Goal: Information Seeking & Learning: Find specific fact

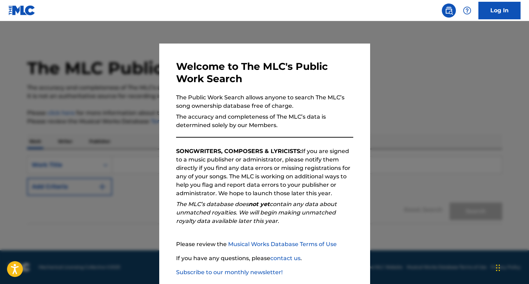
scroll to position [37, 0]
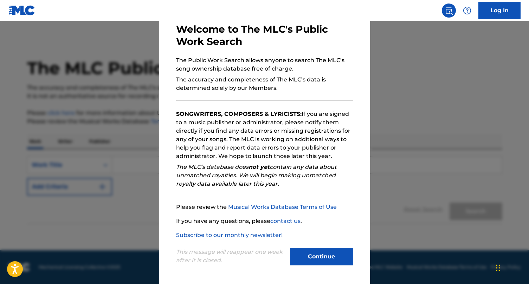
click at [330, 254] on button "Continue" at bounding box center [321, 257] width 63 height 18
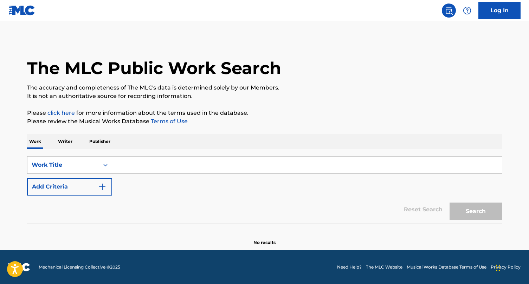
click at [58, 140] on p "Writer" at bounding box center [65, 141] width 19 height 15
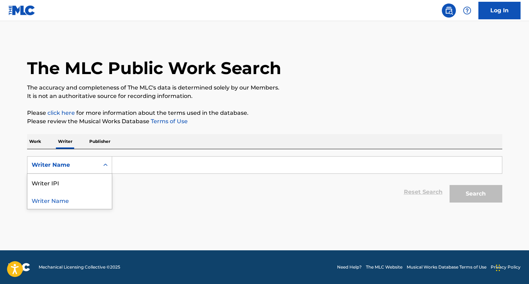
click at [89, 163] on div "Writer Name" at bounding box center [63, 165] width 63 height 8
click at [68, 182] on div "Writer IPI" at bounding box center [69, 183] width 84 height 18
click at [161, 164] on input "Search Form" at bounding box center [307, 165] width 390 height 17
paste input "00835028447"
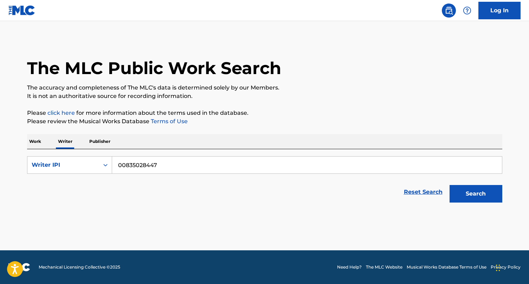
type input "00835028447"
click at [498, 190] on button "Search" at bounding box center [476, 194] width 53 height 18
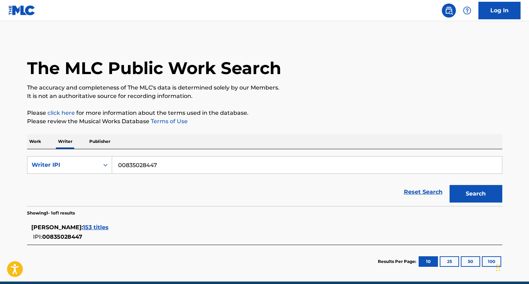
scroll to position [31, 0]
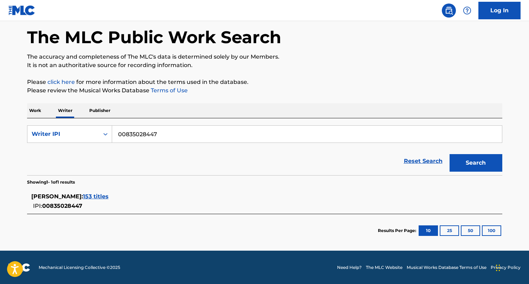
click at [109, 196] on span "153 titles" at bounding box center [96, 196] width 26 height 7
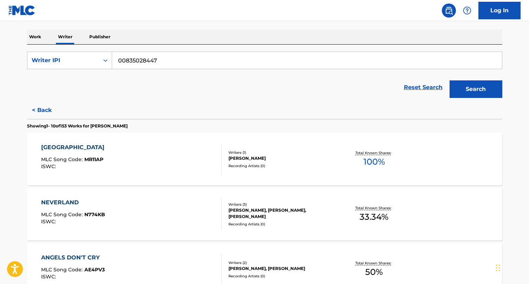
scroll to position [116, 0]
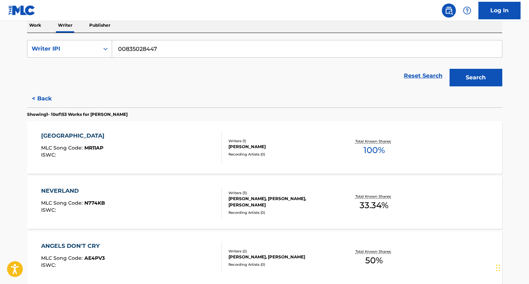
click at [174, 204] on div "NEVERLAND MLC Song Code : N774KB ISWC :" at bounding box center [131, 203] width 181 height 32
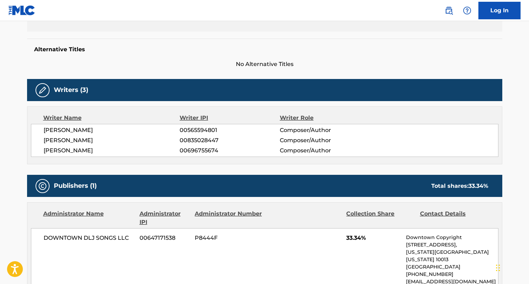
scroll to position [66, 0]
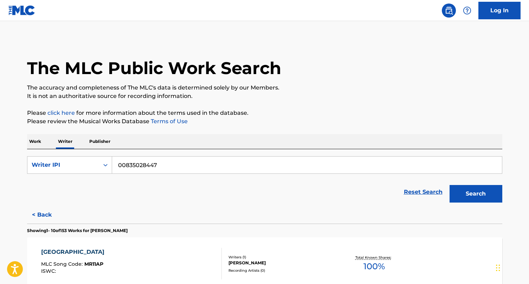
click at [199, 165] on input "00835028447" at bounding box center [307, 165] width 390 height 17
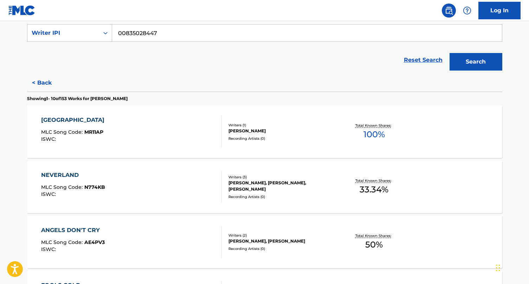
scroll to position [134, 0]
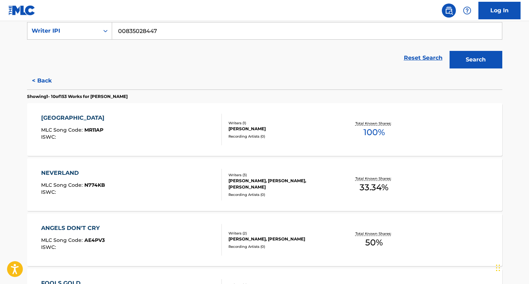
click at [141, 135] on div "MONACO MLC Song Code : MR11AP ISWC :" at bounding box center [131, 130] width 181 height 32
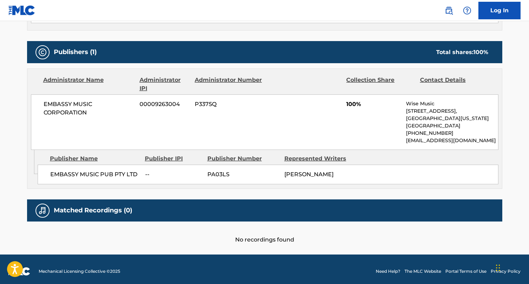
scroll to position [297, 0]
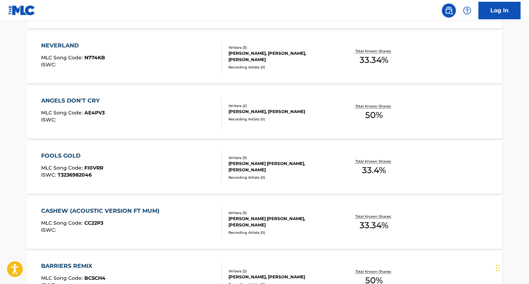
scroll to position [269, 0]
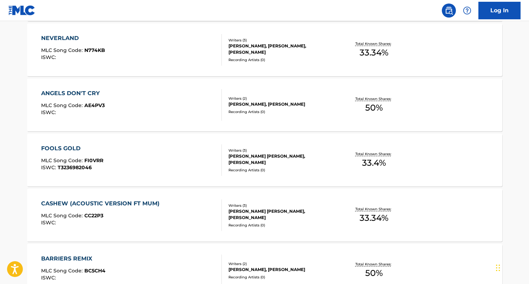
click at [156, 220] on div "MLC Song Code : CC22P3" at bounding box center [102, 216] width 122 height 7
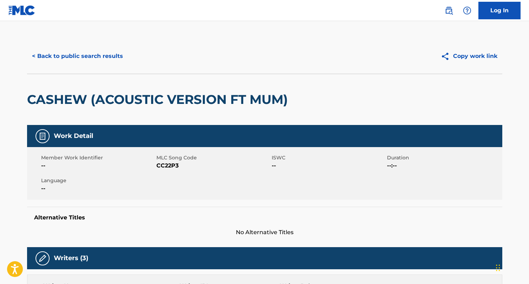
click at [70, 54] on button "< Back to public search results" at bounding box center [77, 56] width 101 height 18
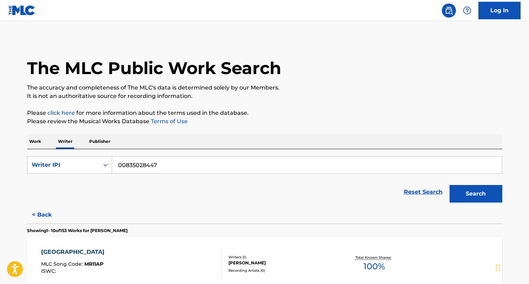
click at [163, 164] on input "00835028447" at bounding box center [307, 165] width 390 height 17
paste input "542593052"
type input "542593052"
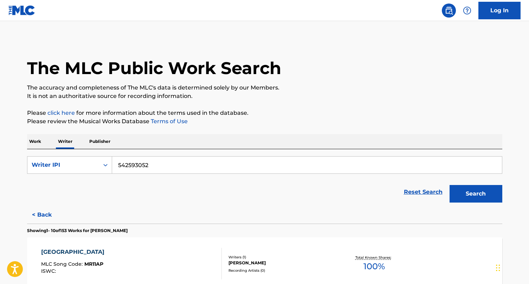
click at [470, 196] on button "Search" at bounding box center [476, 194] width 53 height 18
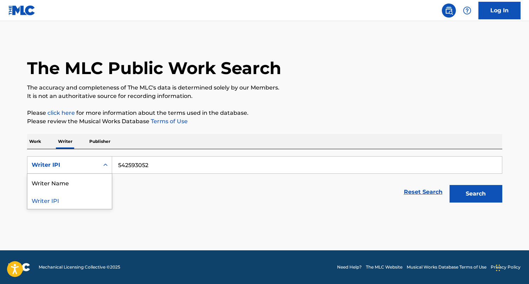
click at [103, 174] on div "Writer IPI" at bounding box center [69, 165] width 85 height 18
click at [86, 184] on div "Writer Name" at bounding box center [69, 183] width 84 height 18
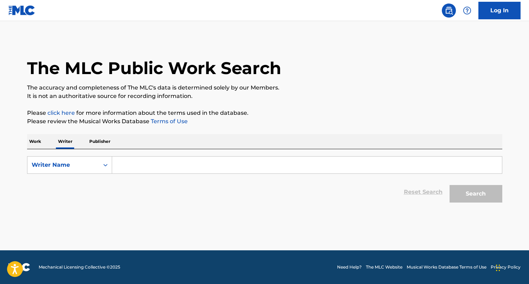
click at [147, 167] on input "Search Form" at bounding box center [307, 165] width 390 height 17
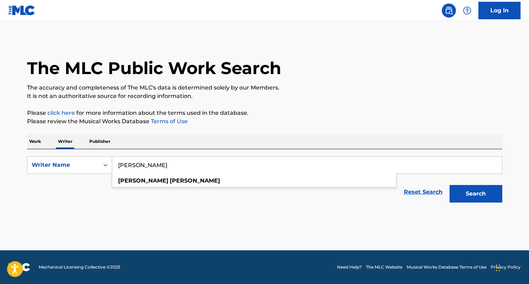
type input "[PERSON_NAME]"
click at [450, 185] on button "Search" at bounding box center [476, 194] width 53 height 18
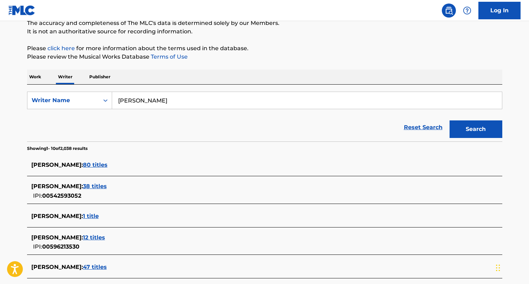
scroll to position [68, 0]
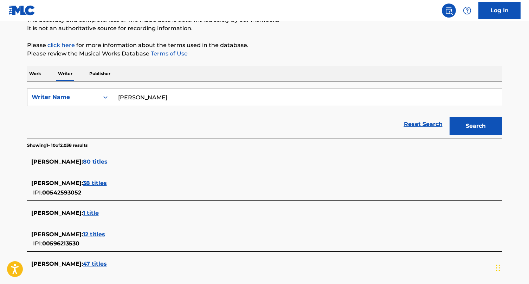
click at [104, 185] on span "38 titles" at bounding box center [95, 183] width 24 height 7
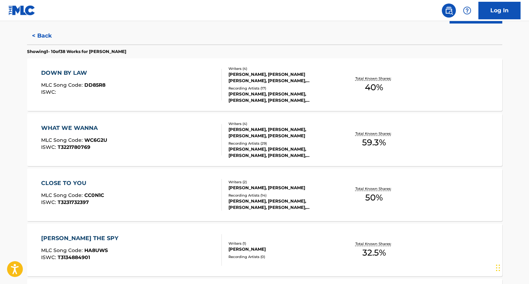
scroll to position [180, 0]
click at [142, 148] on div "WHAT WE WANNA MLC Song Code : WC6G2U ISWC : T3221780769" at bounding box center [131, 140] width 181 height 32
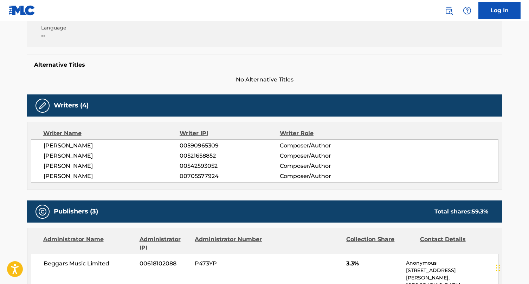
scroll to position [148, 0]
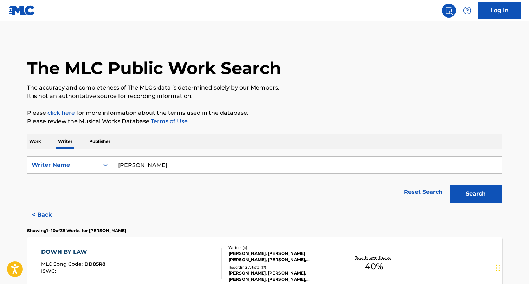
click at [162, 167] on input "[PERSON_NAME]" at bounding box center [307, 165] width 390 height 17
click at [175, 141] on div "Work Writer Publisher" at bounding box center [264, 141] width 475 height 15
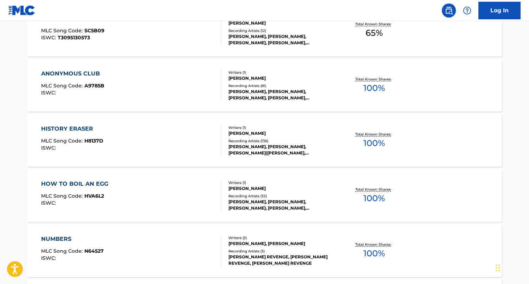
scroll to position [456, 0]
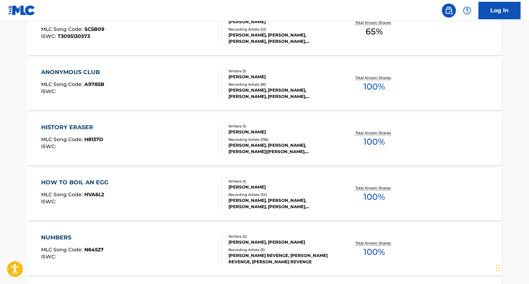
click at [134, 137] on div "HISTORY ERASER MLC Song Code : H8137D ISWC :" at bounding box center [131, 139] width 181 height 32
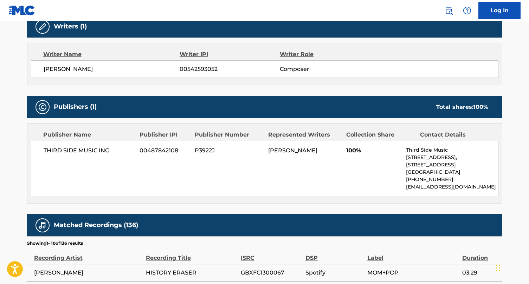
scroll to position [281, 0]
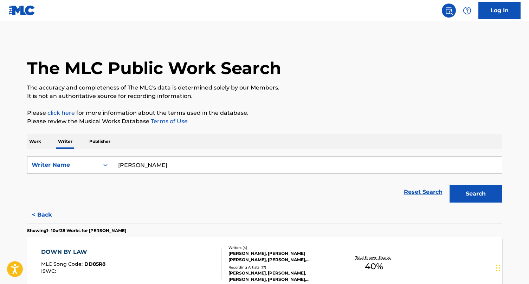
click at [39, 141] on p "Work" at bounding box center [35, 141] width 16 height 15
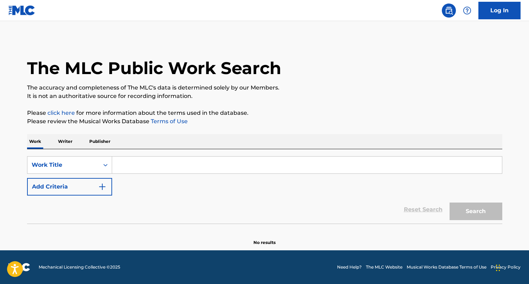
click at [154, 169] on input "Search Form" at bounding box center [307, 165] width 390 height 17
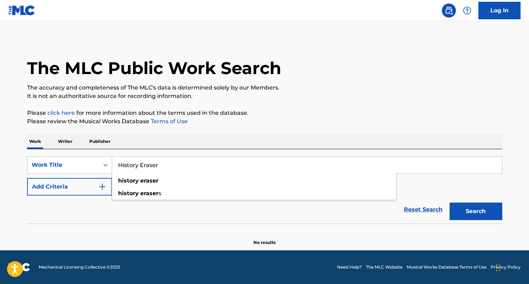
type input "History Eraser"
click at [450, 203] on button "Search" at bounding box center [476, 212] width 53 height 18
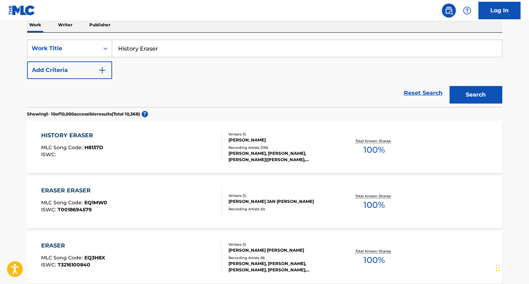
scroll to position [114, 0]
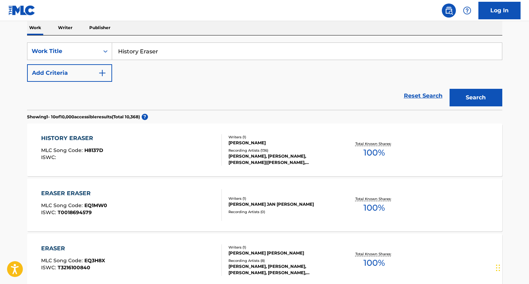
click at [99, 74] on img "Search Form" at bounding box center [102, 73] width 8 height 8
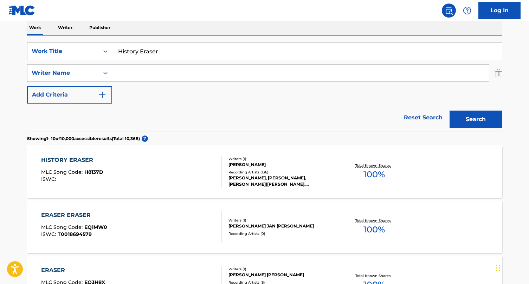
click at [137, 71] on input "Search Form" at bounding box center [300, 73] width 377 height 17
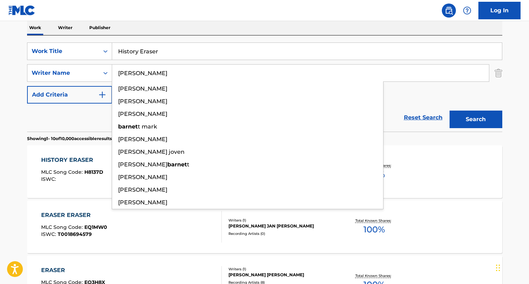
click at [450, 111] on button "Search" at bounding box center [476, 120] width 53 height 18
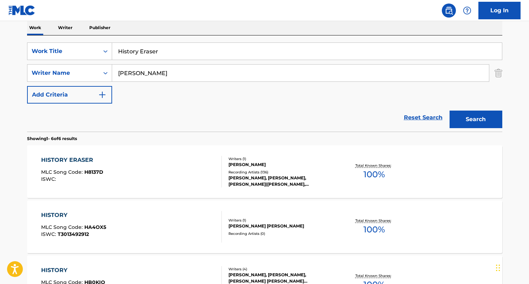
click at [154, 73] on input "[PERSON_NAME]" at bounding box center [300, 73] width 377 height 17
type input "[PERSON_NAME]"
click at [450, 111] on button "Search" at bounding box center [476, 120] width 53 height 18
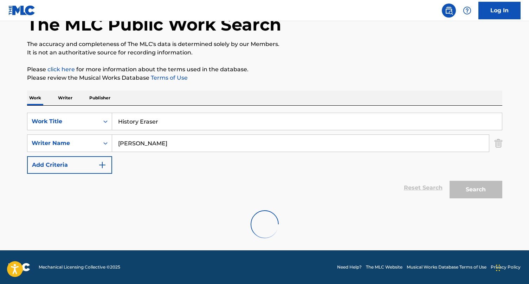
scroll to position [98, 0]
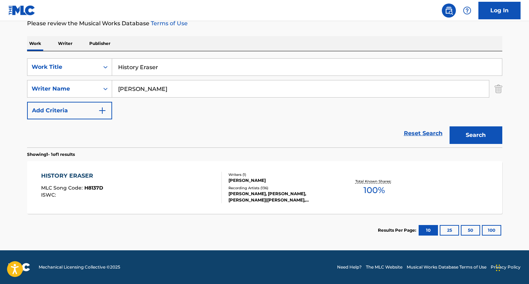
click at [174, 199] on div "HISTORY ERASER MLC Song Code : H8137D ISWC :" at bounding box center [131, 188] width 181 height 32
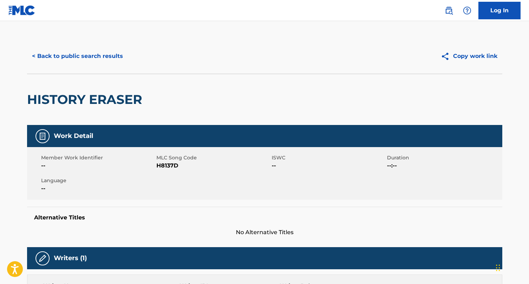
click at [77, 58] on button "< Back to public search results" at bounding box center [77, 56] width 101 height 18
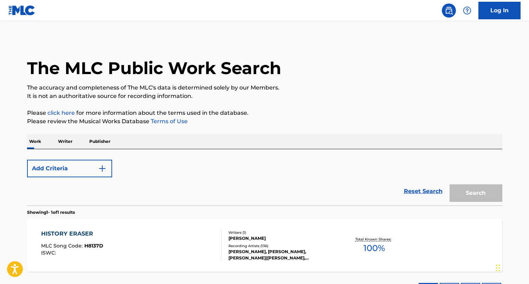
scroll to position [58, 0]
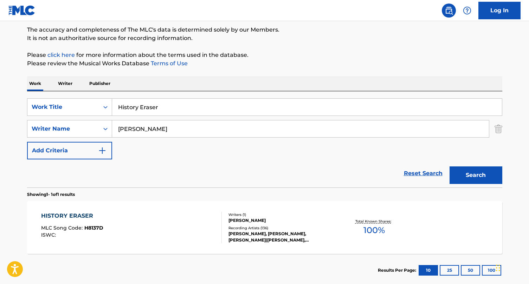
click at [151, 134] on input "[PERSON_NAME]" at bounding box center [300, 129] width 377 height 17
click at [155, 134] on input "[PERSON_NAME]" at bounding box center [300, 129] width 377 height 17
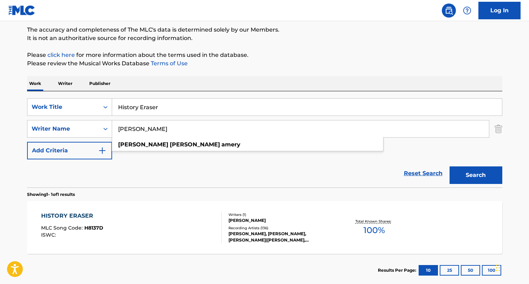
type input "[PERSON_NAME]"
click at [171, 105] on input "History Eraser" at bounding box center [307, 107] width 390 height 17
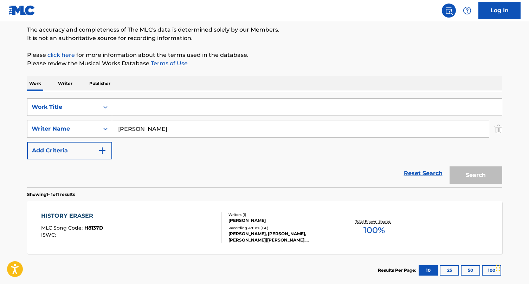
click at [500, 131] on img "Search Form" at bounding box center [499, 129] width 8 height 18
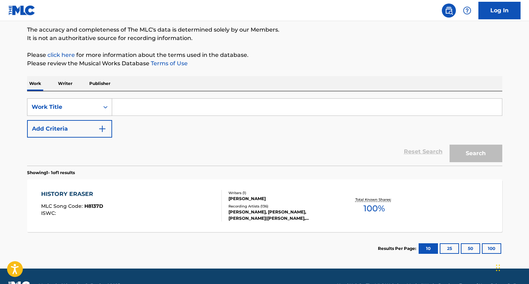
click at [91, 107] on div "Work Title" at bounding box center [63, 107] width 63 height 8
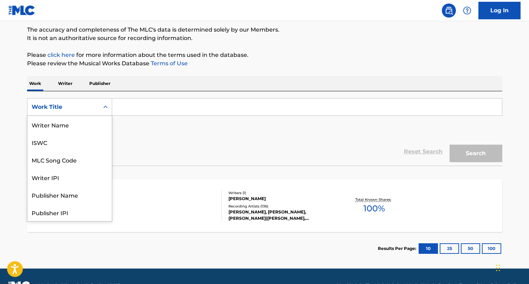
scroll to position [35, 0]
click at [66, 82] on p "Writer" at bounding box center [65, 83] width 19 height 15
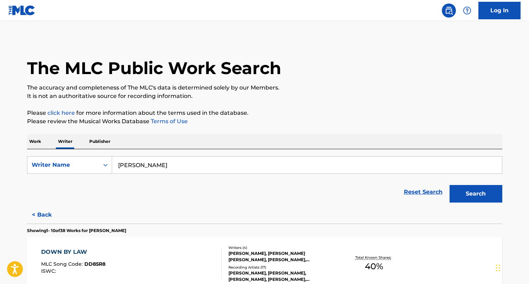
click at [161, 165] on input "[PERSON_NAME]" at bounding box center [307, 165] width 390 height 17
type input "[PERSON_NAME]"
click at [450, 185] on button "Search" at bounding box center [476, 194] width 53 height 18
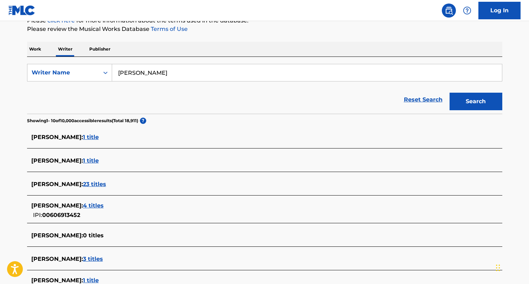
scroll to position [95, 0]
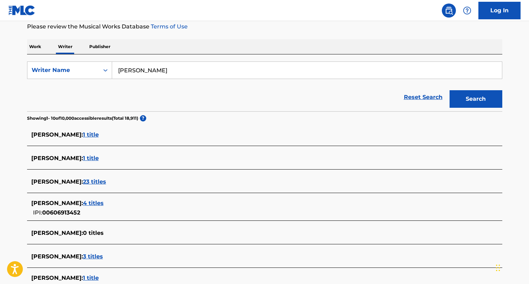
click at [106, 183] on span "23 titles" at bounding box center [94, 182] width 23 height 7
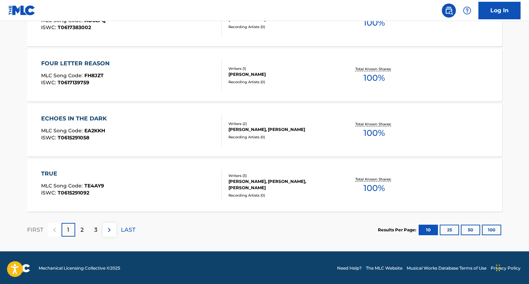
scroll to position [576, 0]
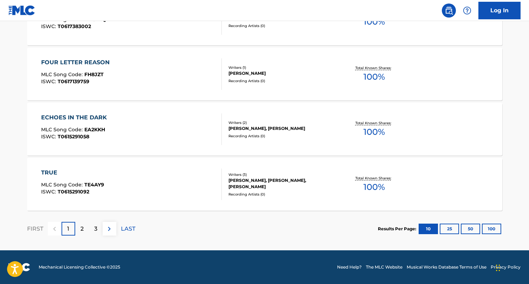
click at [84, 229] on div "2" at bounding box center [82, 229] width 14 height 14
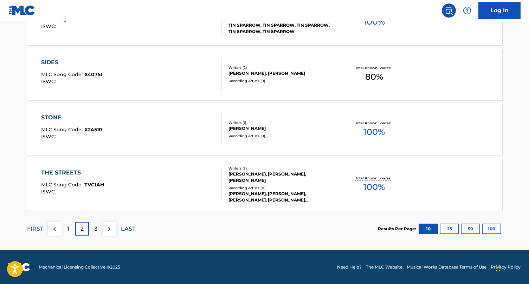
click at [97, 226] on p "3" at bounding box center [95, 229] width 3 height 8
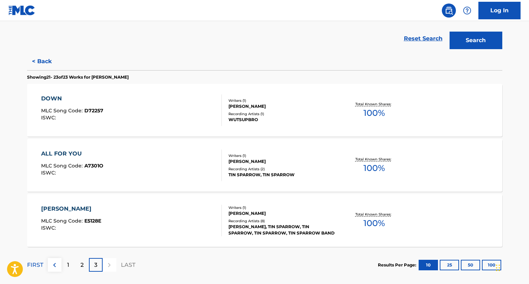
scroll to position [190, 0]
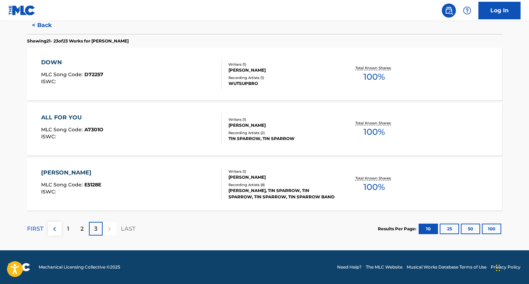
click at [166, 134] on div "ALL FOR YOU MLC Song Code : A7301O ISWC :" at bounding box center [131, 130] width 181 height 32
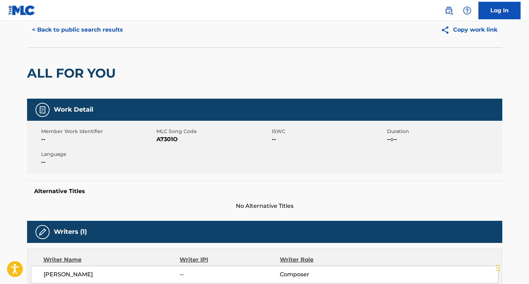
scroll to position [21, 0]
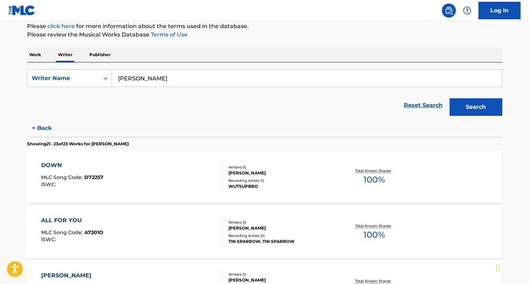
scroll to position [98, 0]
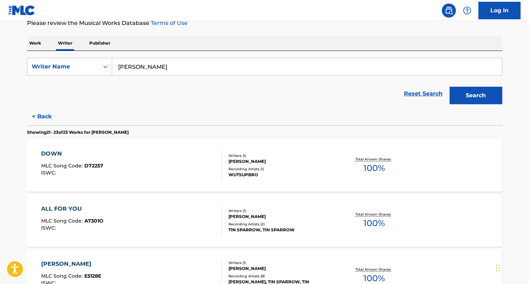
click at [163, 66] on input "[PERSON_NAME]" at bounding box center [307, 66] width 390 height 17
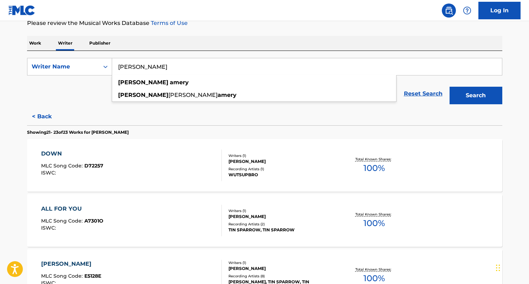
type input "[PERSON_NAME]"
click at [450, 87] on button "Search" at bounding box center [476, 96] width 53 height 18
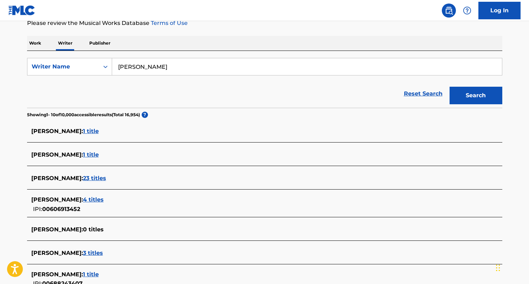
click at [99, 134] on span "1 title" at bounding box center [91, 131] width 16 height 7
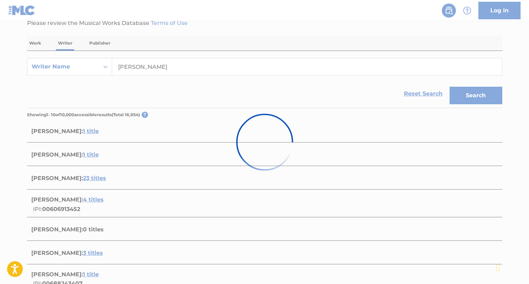
scroll to position [76, 0]
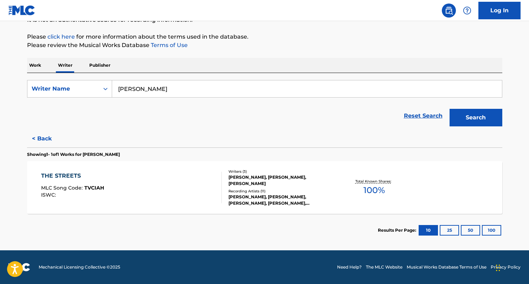
click at [40, 65] on p "Work" at bounding box center [35, 65] width 16 height 15
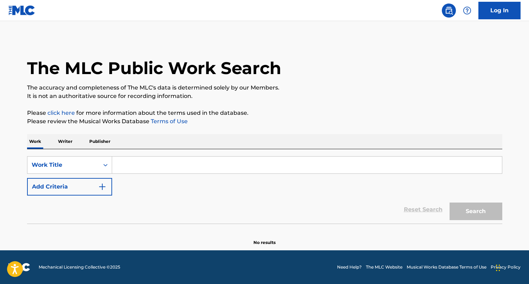
drag, startPoint x: 138, startPoint y: 168, endPoint x: 143, endPoint y: 154, distance: 14.7
click at [138, 168] on input "Search Form" at bounding box center [307, 165] width 390 height 17
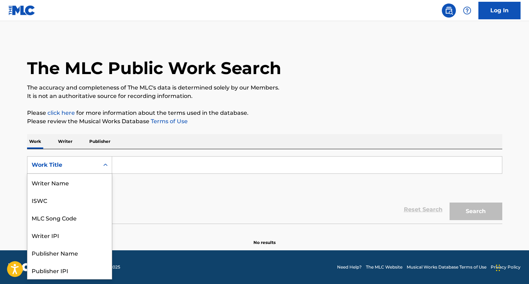
click at [83, 165] on div "Work Title" at bounding box center [63, 165] width 63 height 8
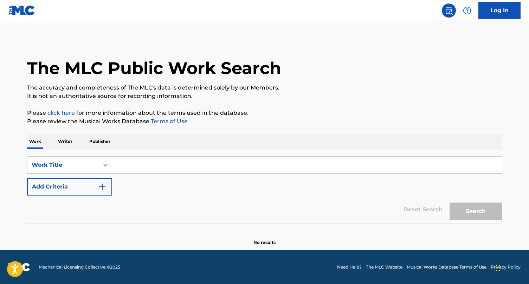
click at [171, 189] on div "SearchWithCriteria22c6df12-daa4-4acb-a106-0470ea39f88b Work Title Add Criteria" at bounding box center [264, 175] width 475 height 39
click at [71, 190] on button "Add Criteria" at bounding box center [69, 187] width 85 height 18
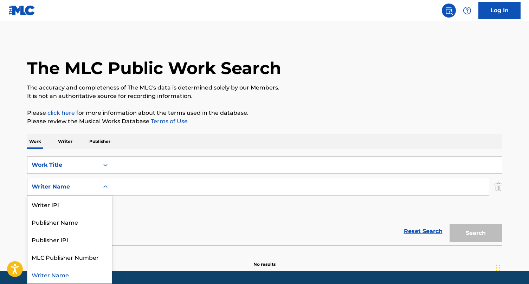
click at [70, 186] on div "Writer Name" at bounding box center [63, 187] width 63 height 8
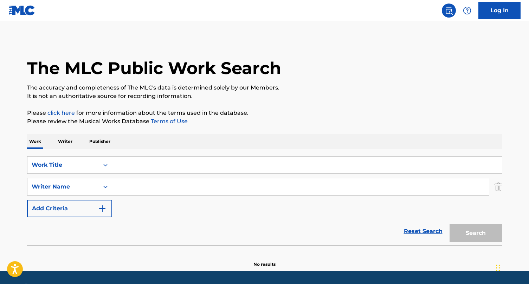
click at [138, 171] on input "Search Form" at bounding box center [307, 165] width 390 height 17
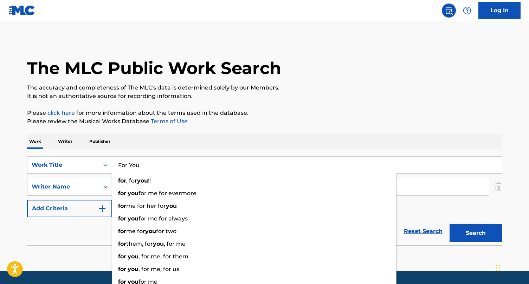
type input "For You"
click at [88, 189] on div "Writer Name" at bounding box center [63, 187] width 63 height 8
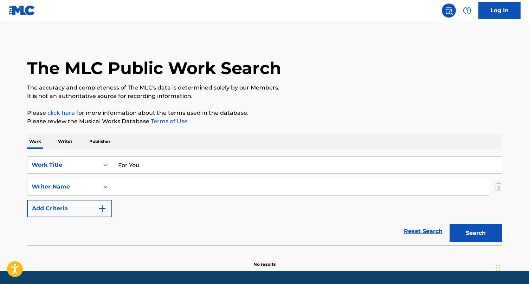
click at [140, 191] on input "Search Form" at bounding box center [300, 187] width 377 height 17
click at [79, 189] on div "Writer Name" at bounding box center [63, 187] width 63 height 8
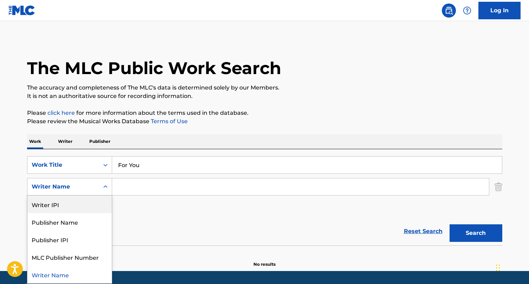
click at [128, 189] on input "Search Form" at bounding box center [300, 187] width 377 height 17
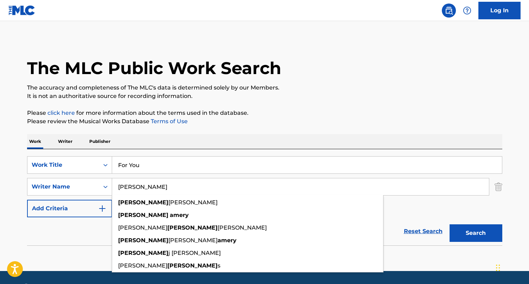
type input "[PERSON_NAME]"
click at [450, 225] on button "Search" at bounding box center [476, 234] width 53 height 18
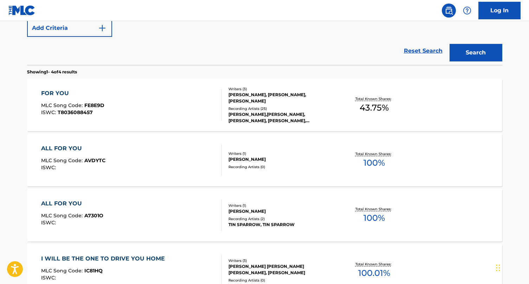
scroll to position [175, 0]
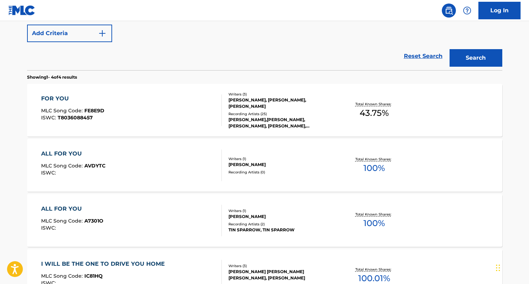
click at [118, 112] on div "FOR YOU MLC Song Code : FE8E9D ISWC : T8036088457" at bounding box center [131, 111] width 181 height 32
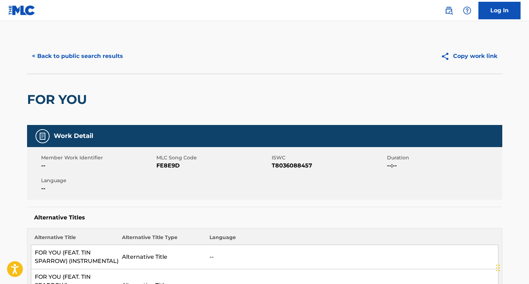
click at [501, 13] on link "Log In" at bounding box center [499, 11] width 42 height 18
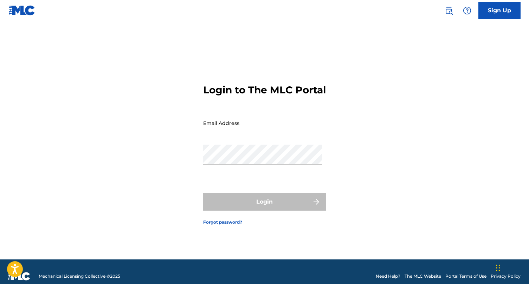
click at [226, 133] on input "Email Address" at bounding box center [262, 123] width 119 height 20
type input "[EMAIL_ADDRESS][DOMAIN_NAME]"
click at [192, 185] on div "Login to The MLC Portal Email Address [EMAIL_ADDRESS][DOMAIN_NAME] Password Log…" at bounding box center [265, 149] width 492 height 221
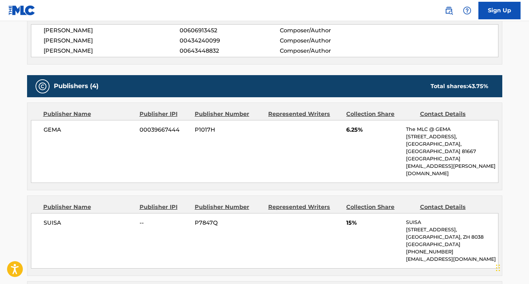
scroll to position [23, 0]
